Goal: Information Seeking & Learning: Learn about a topic

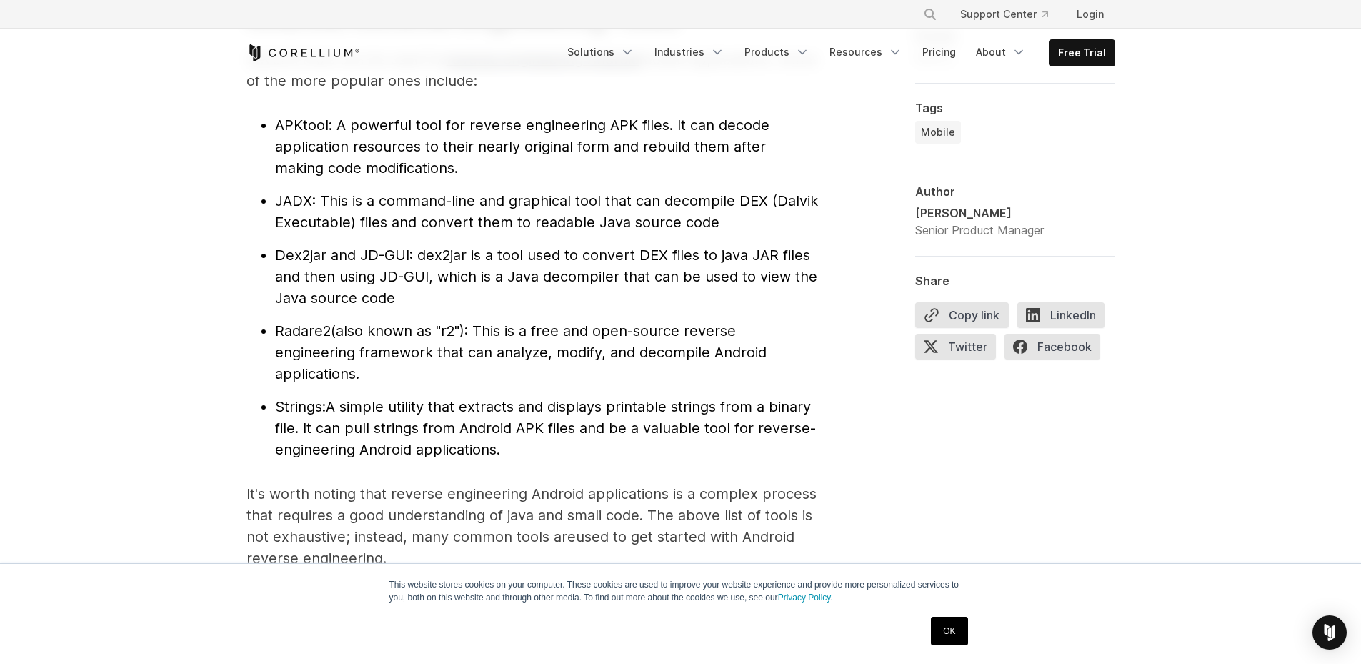
scroll to position [1579, 0]
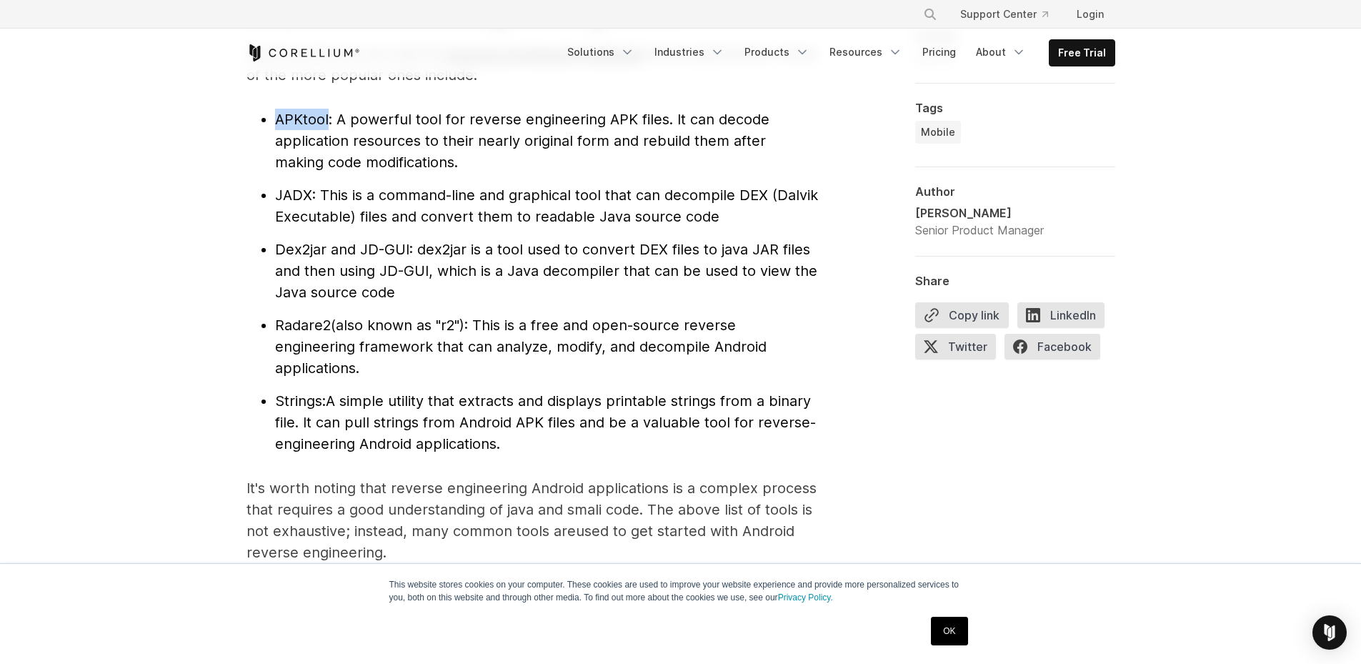
drag, startPoint x: 277, startPoint y: 116, endPoint x: 330, endPoint y: 121, distance: 53.1
click at [330, 121] on li "APKtool : A powerful tool for reverse engineering APK files. It can decode appl…" at bounding box center [546, 141] width 543 height 64
drag, startPoint x: 330, startPoint y: 121, endPoint x: 294, endPoint y: 116, distance: 36.8
click at [294, 116] on span "APKtool" at bounding box center [302, 119] width 54 height 17
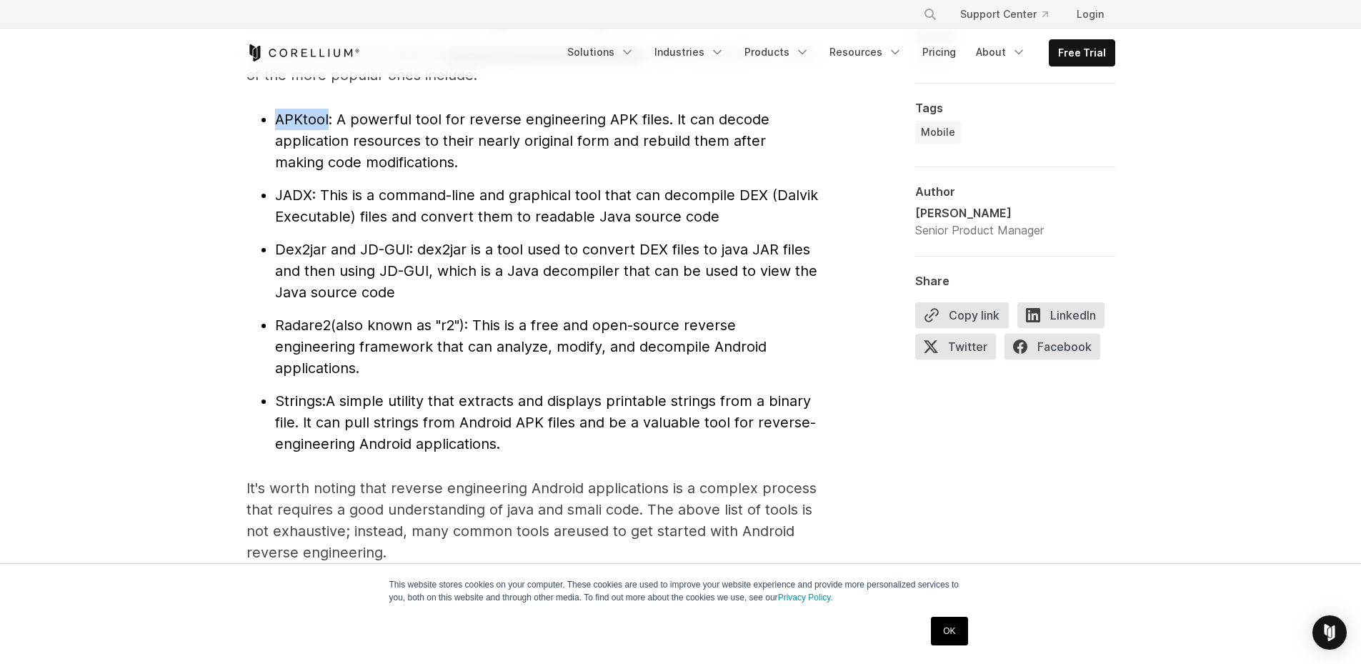
click at [294, 116] on span "APKtool" at bounding box center [302, 119] width 54 height 17
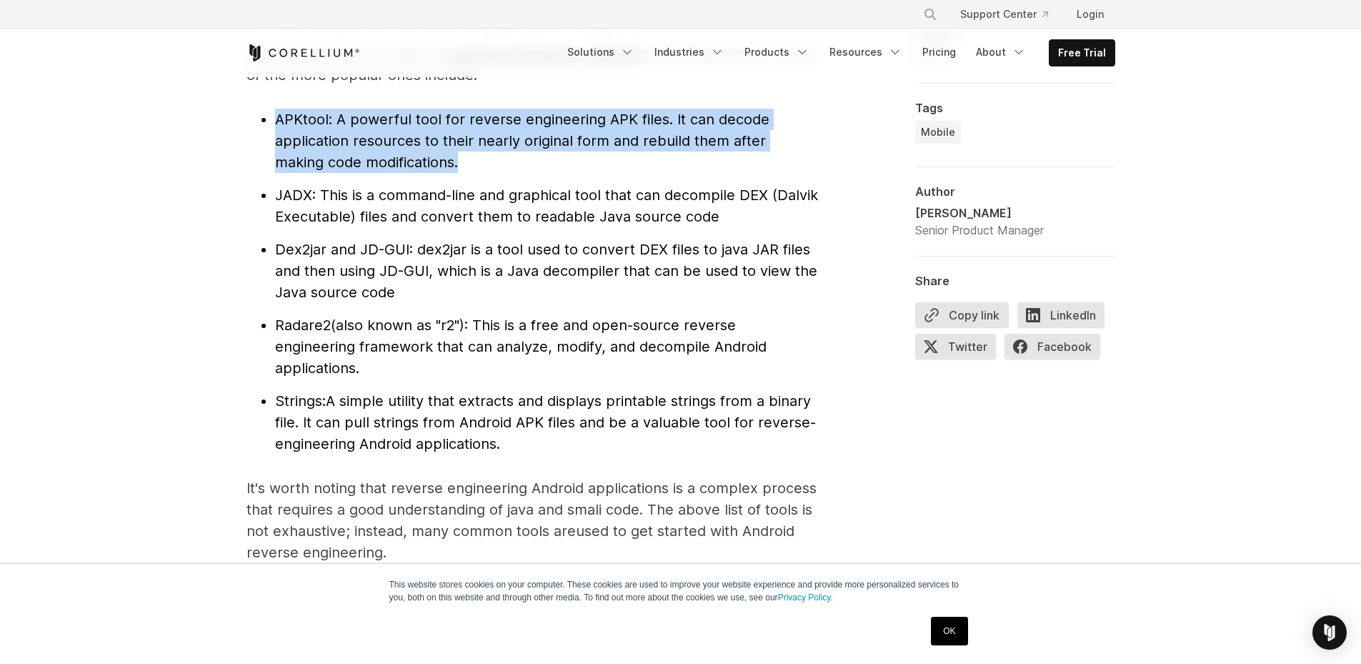
click at [294, 116] on span "APKtool" at bounding box center [302, 119] width 54 height 17
click at [329, 119] on li "APKtool : A powerful tool for reverse engineering APK files. It can decode appl…" at bounding box center [546, 141] width 543 height 64
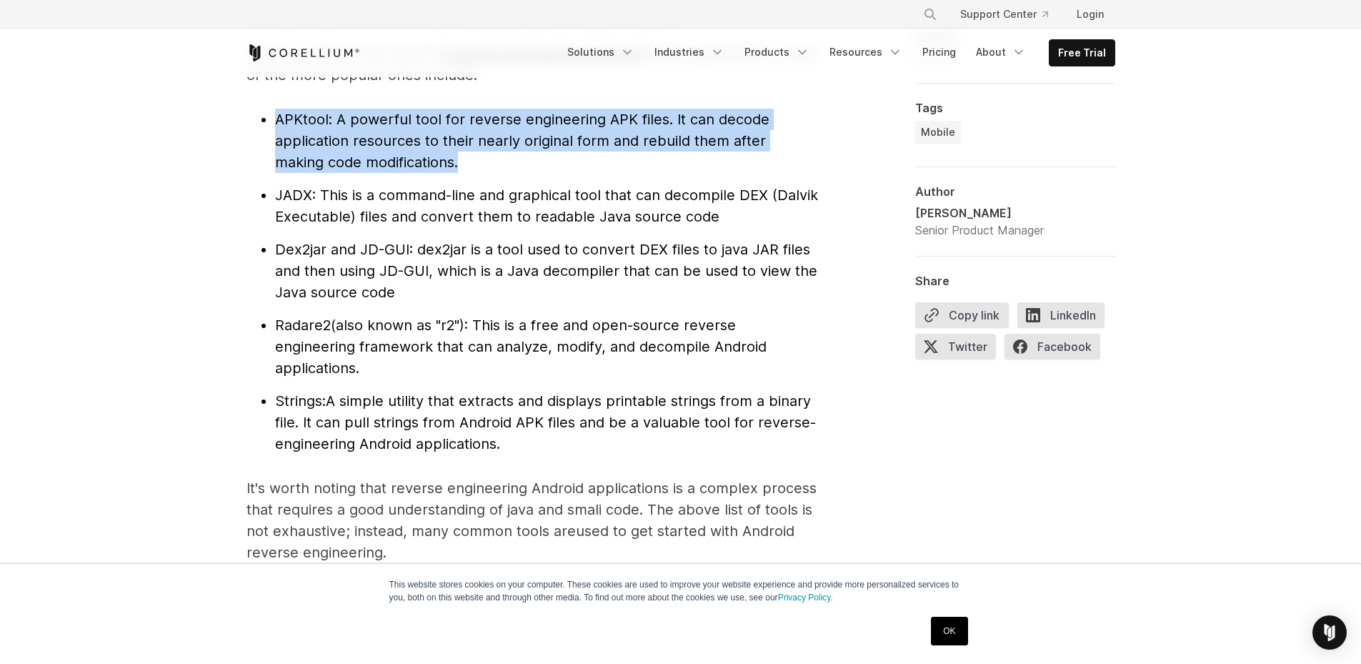
click at [329, 119] on span "APKtool" at bounding box center [302, 119] width 54 height 17
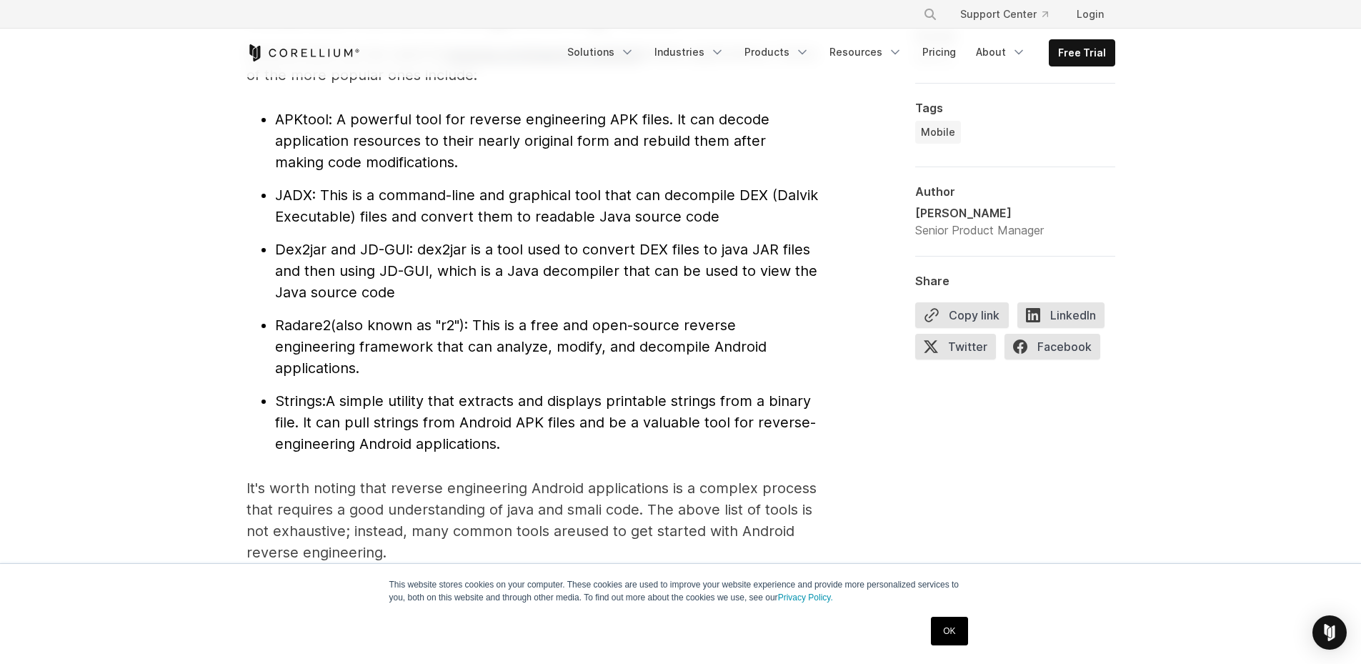
click at [300, 127] on li "APKtool : A powerful tool for reverse engineering APK files. It can decode appl…" at bounding box center [546, 141] width 543 height 64
click at [301, 117] on span "APKtool" at bounding box center [302, 119] width 54 height 17
